Goal: Task Accomplishment & Management: Use online tool/utility

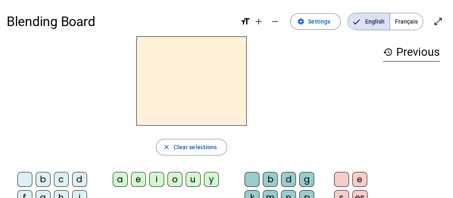
click at [391, 21] on span "Français" at bounding box center [406, 21] width 33 height 17
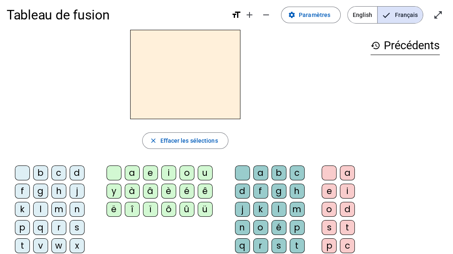
scroll to position [7, 0]
click at [76, 174] on div "d" at bounding box center [77, 173] width 15 height 15
click at [205, 172] on div "u" at bounding box center [205, 173] width 15 height 15
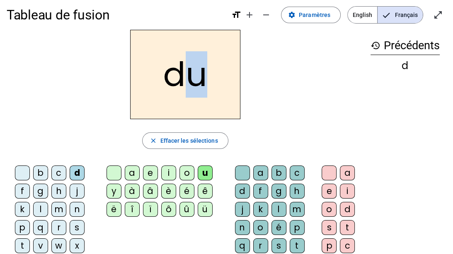
drag, startPoint x: 186, startPoint y: 73, endPoint x: 204, endPoint y: 79, distance: 18.3
click at [204, 79] on h2 "du" at bounding box center [185, 74] width 110 height 89
click at [195, 86] on h2 "du" at bounding box center [185, 74] width 110 height 89
click at [224, 104] on h2 "du" at bounding box center [185, 74] width 110 height 89
click at [271, 102] on div "du" at bounding box center [185, 74] width 357 height 89
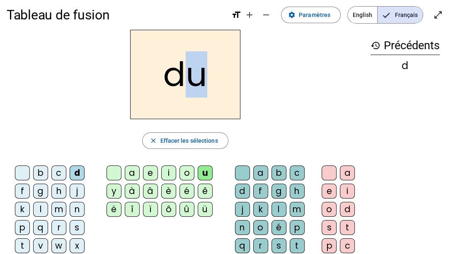
click at [229, 113] on h2 "du" at bounding box center [185, 74] width 110 height 89
click at [203, 90] on h2 "du" at bounding box center [185, 74] width 110 height 89
click at [203, 89] on h2 "du" at bounding box center [185, 74] width 110 height 89
click at [214, 88] on h2 "du" at bounding box center [185, 74] width 110 height 89
click at [190, 147] on span "button" at bounding box center [184, 141] width 85 height 20
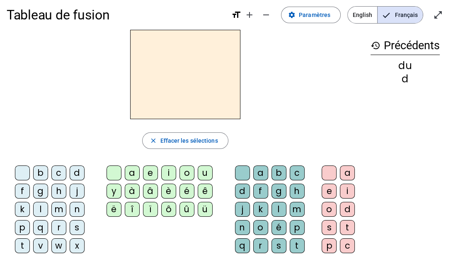
click at [25, 198] on div "t" at bounding box center [22, 246] width 15 height 15
click at [200, 171] on div "u" at bounding box center [205, 173] width 15 height 15
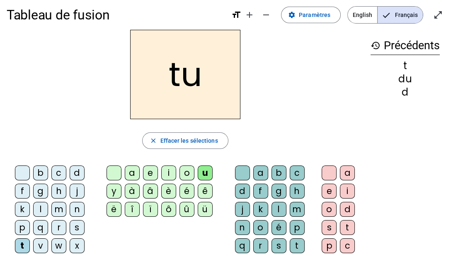
click at [135, 169] on div "a" at bounding box center [132, 173] width 15 height 15
click at [153, 172] on div "e" at bounding box center [150, 173] width 15 height 15
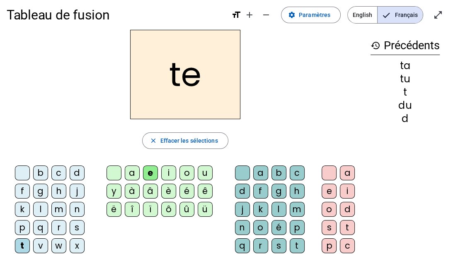
click at [74, 173] on div "d" at bounding box center [77, 173] width 15 height 15
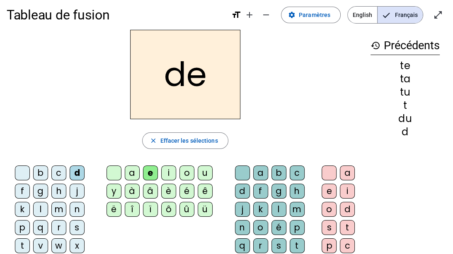
click at [84, 191] on letter-bubble "j" at bounding box center [79, 193] width 18 height 18
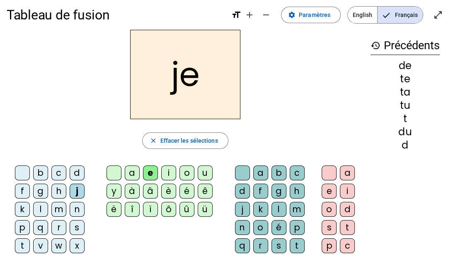
click at [64, 198] on div "m" at bounding box center [58, 209] width 15 height 15
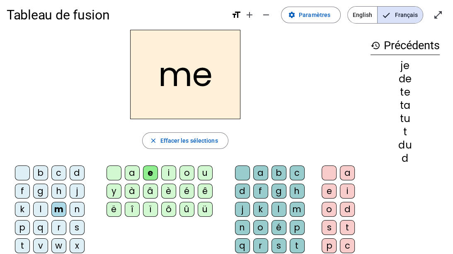
click at [137, 178] on div "a" at bounding box center [132, 173] width 15 height 15
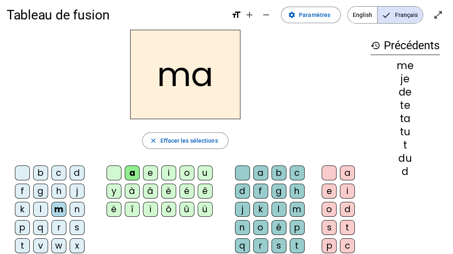
click at [277, 198] on div "l" at bounding box center [278, 209] width 15 height 15
